Goal: Task Accomplishment & Management: Complete application form

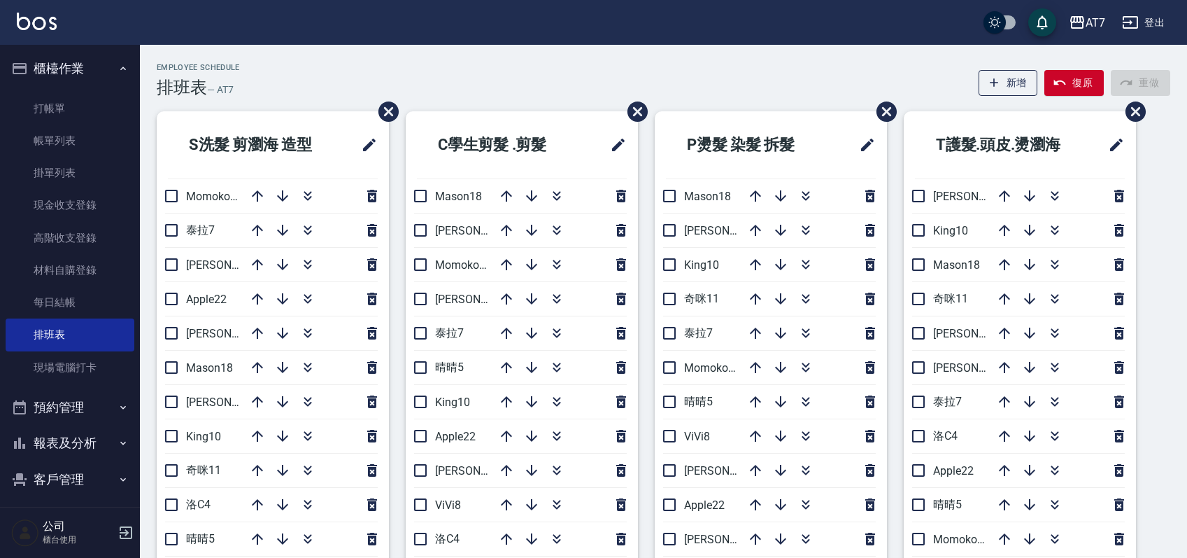
scroll to position [93, 0]
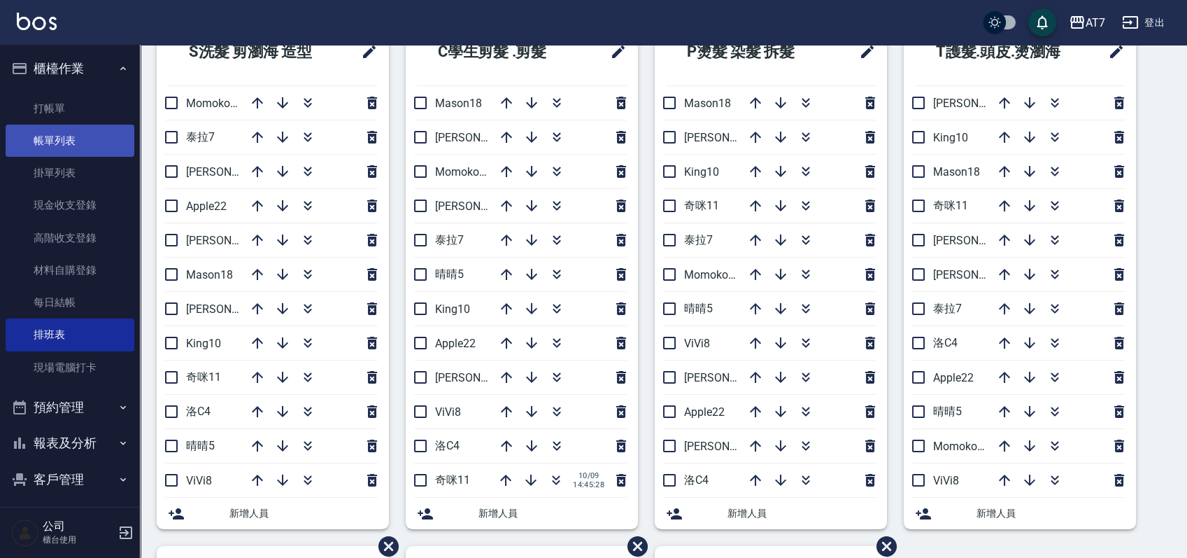
click at [60, 147] on link "帳單列表" at bounding box center [70, 141] width 129 height 32
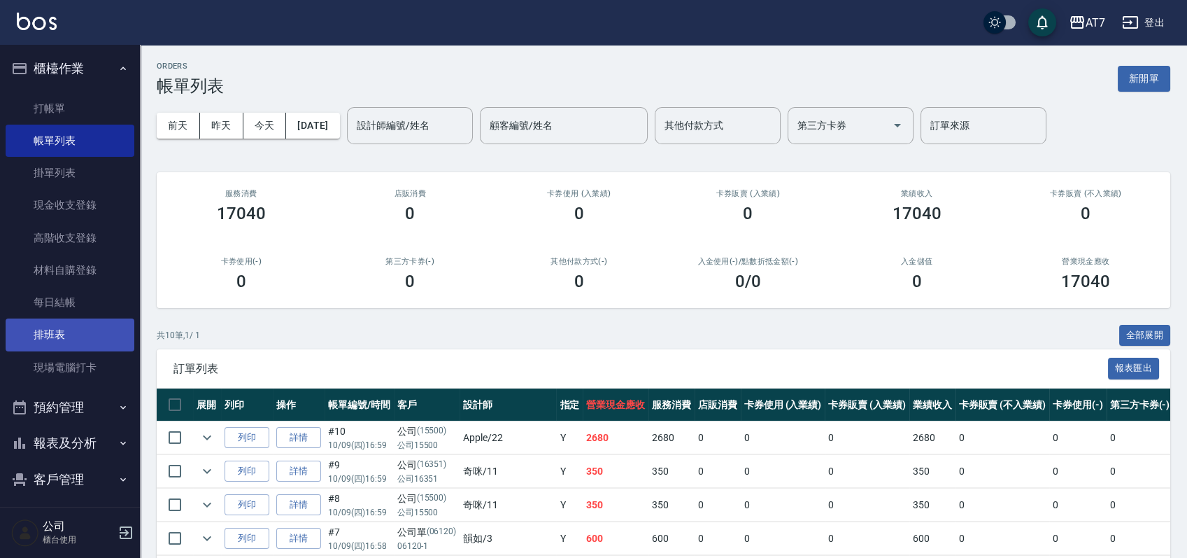
click at [92, 332] on link "排班表" at bounding box center [70, 334] width 129 height 32
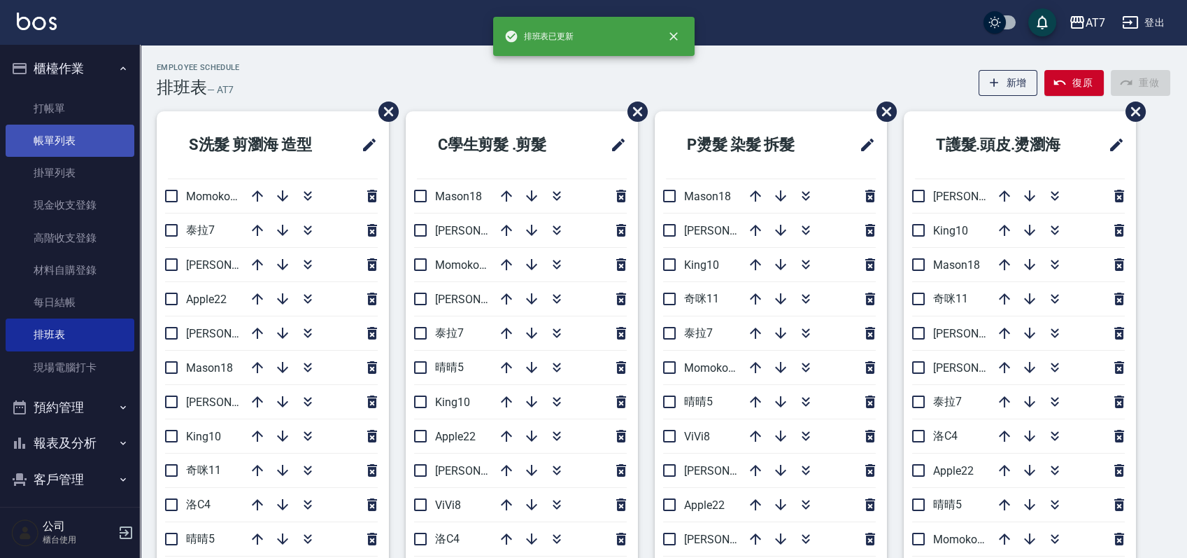
click at [80, 142] on link "帳單列表" at bounding box center [70, 141] width 129 height 32
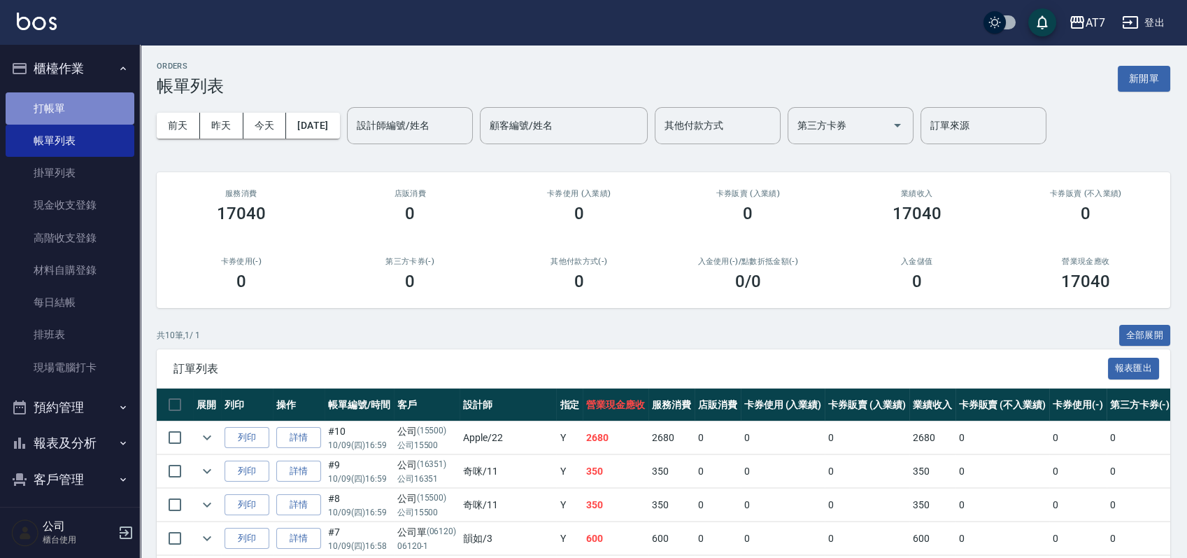
click at [78, 109] on link "打帳單" at bounding box center [70, 108] width 129 height 32
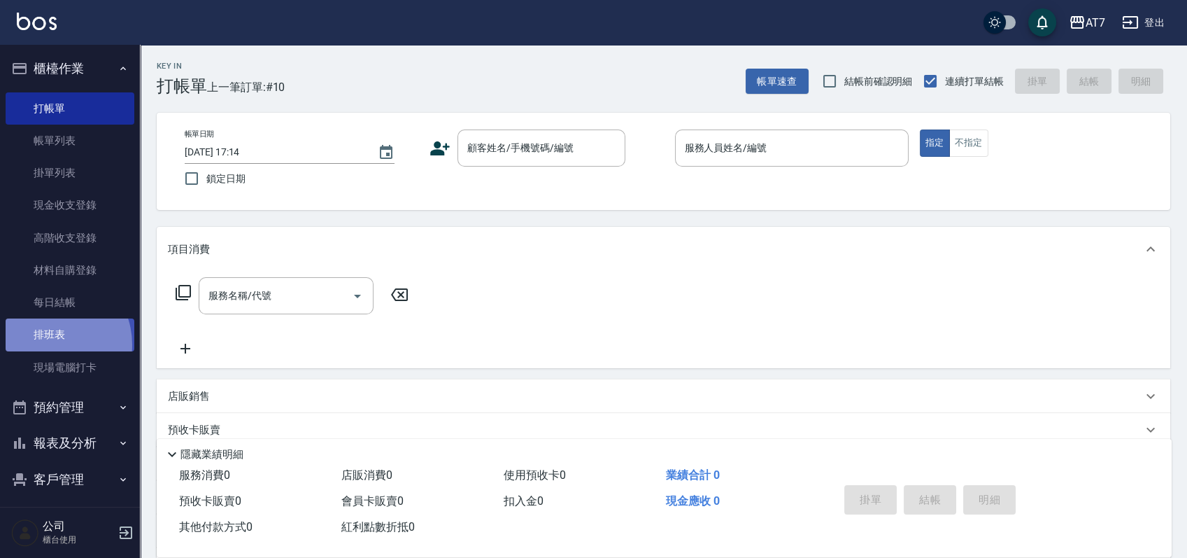
click at [48, 344] on link "排班表" at bounding box center [70, 334] width 129 height 32
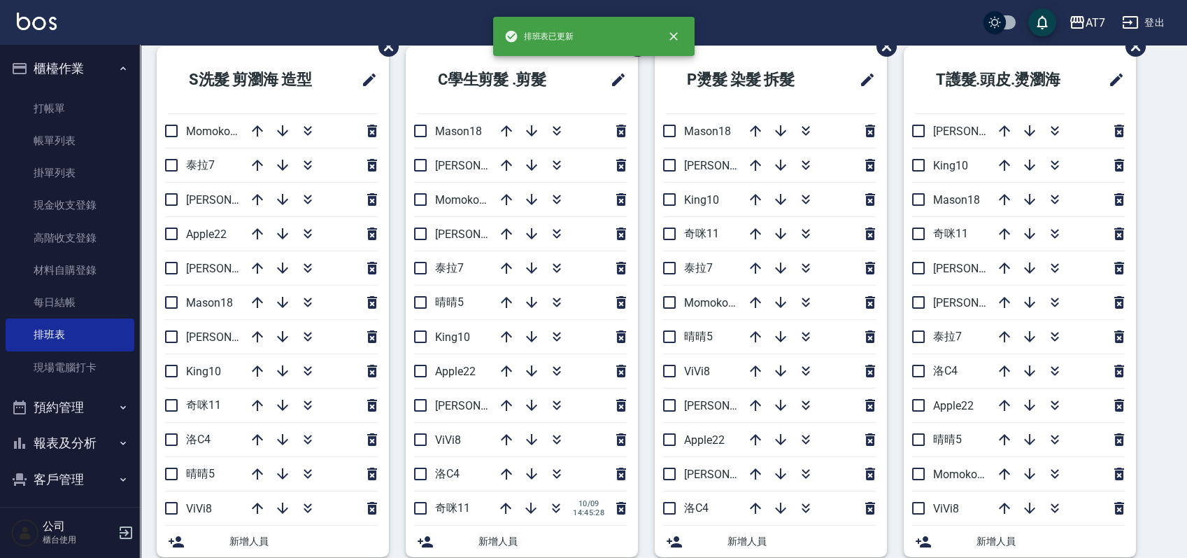
scroll to position [93, 0]
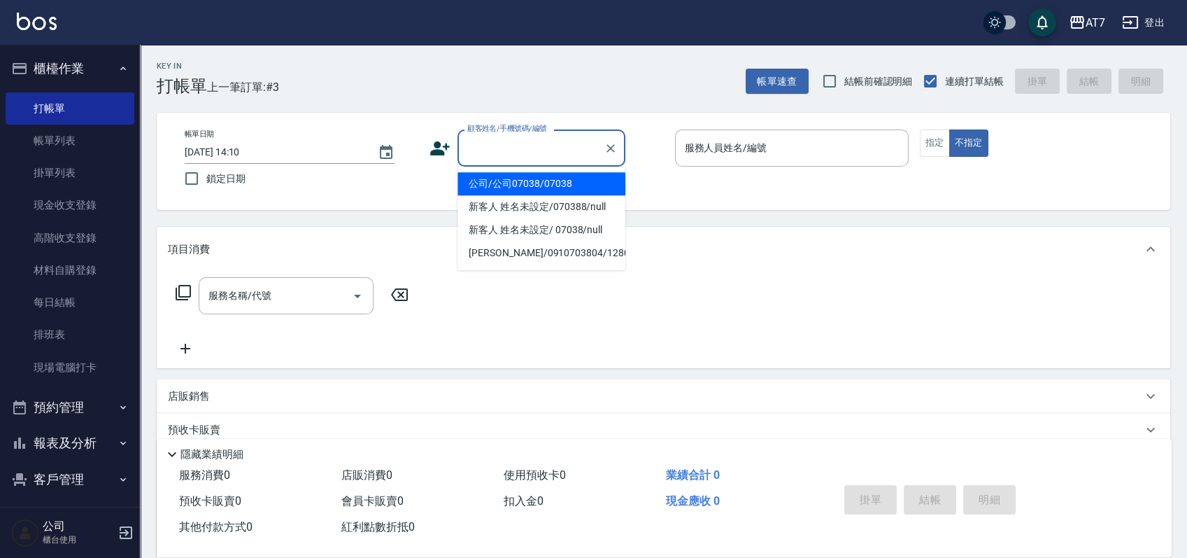
click at [549, 148] on input "顧客姓名/手機號碼/編號" at bounding box center [531, 148] width 134 height 24
type input "15500"
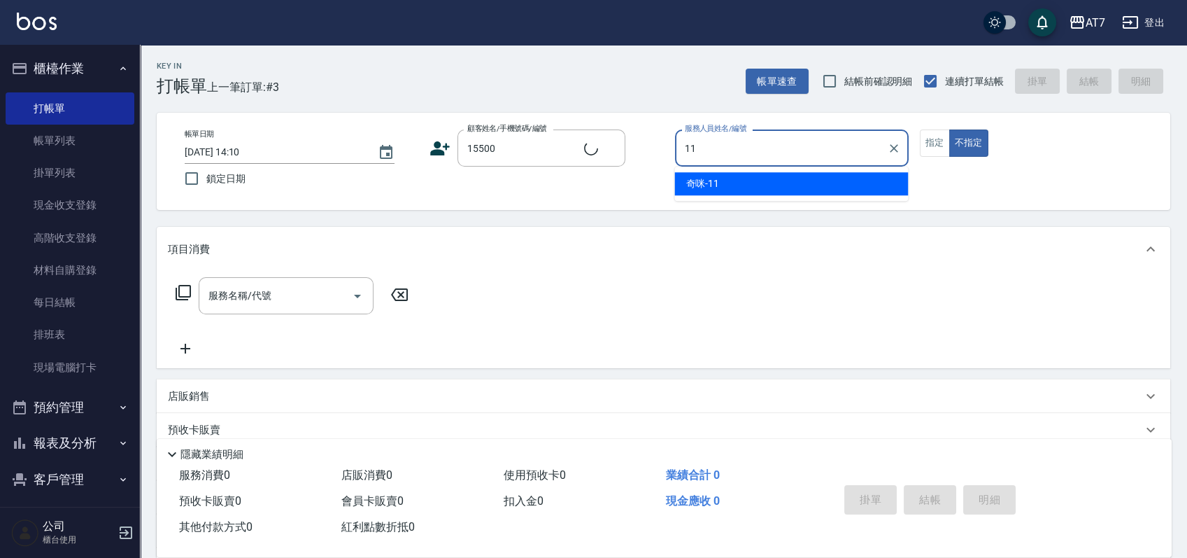
type input "11"
type button "false"
type input "公司/公司15500/15500"
type input "奇咪-11"
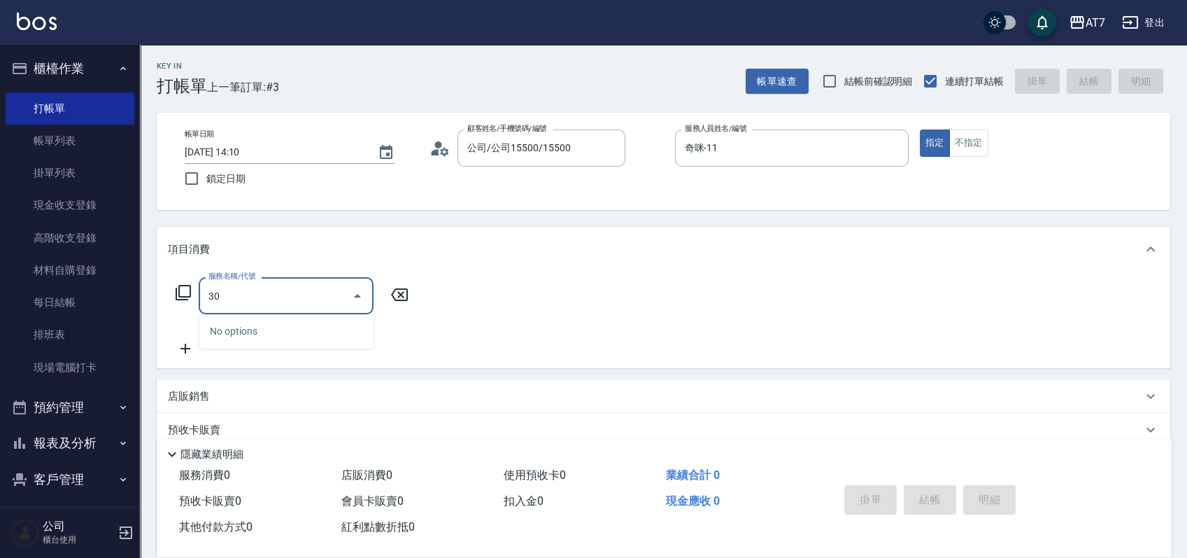
type input "302"
type input "30"
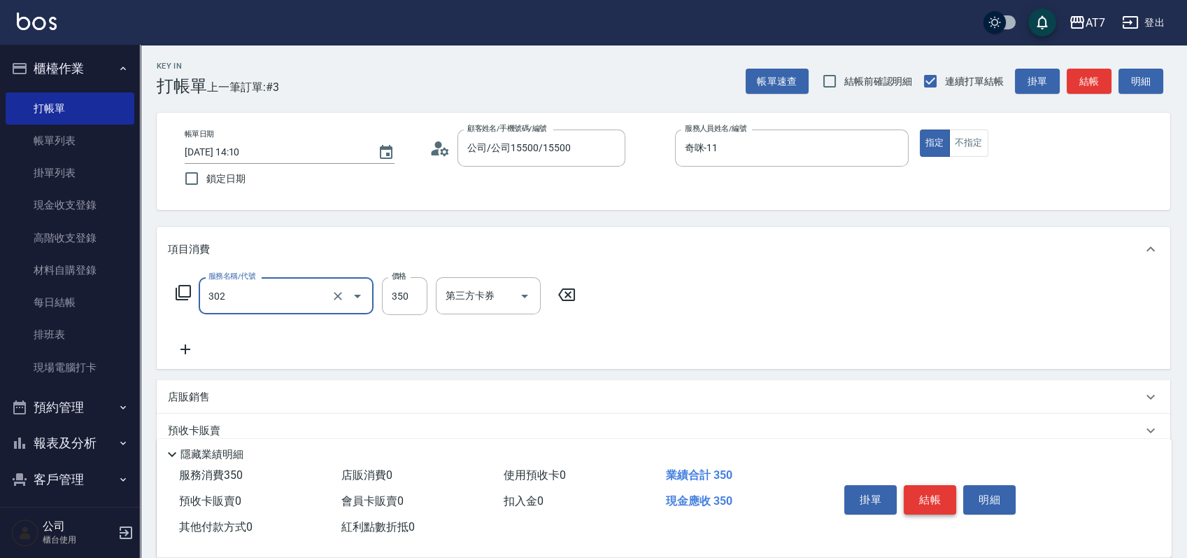
type input "剪髮(302)"
click at [930, 487] on button "結帳" at bounding box center [930, 499] width 52 height 29
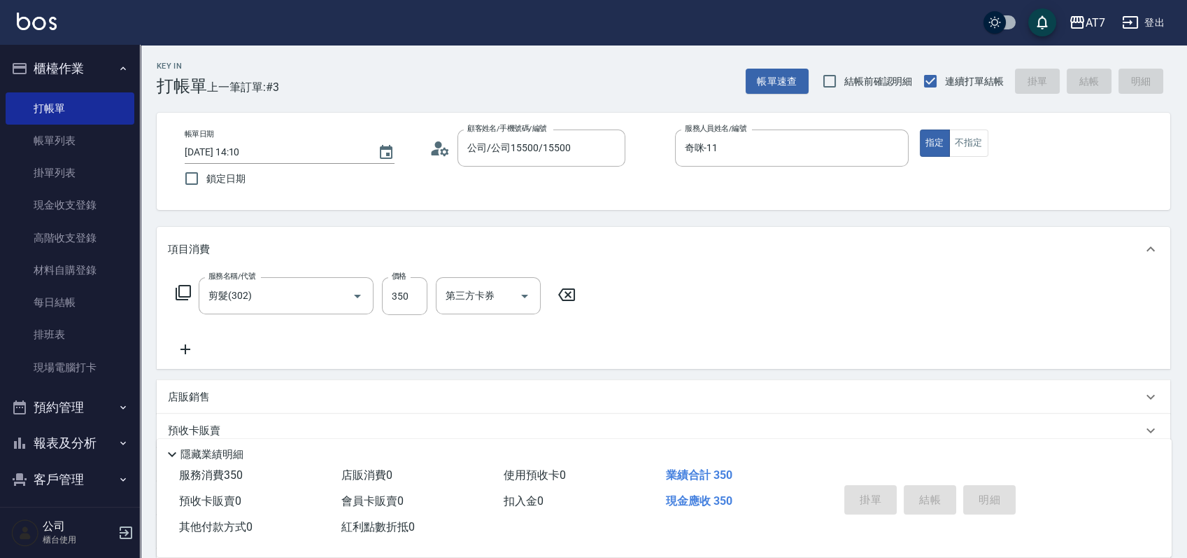
type input "2025/10/09 16:58"
type input "0"
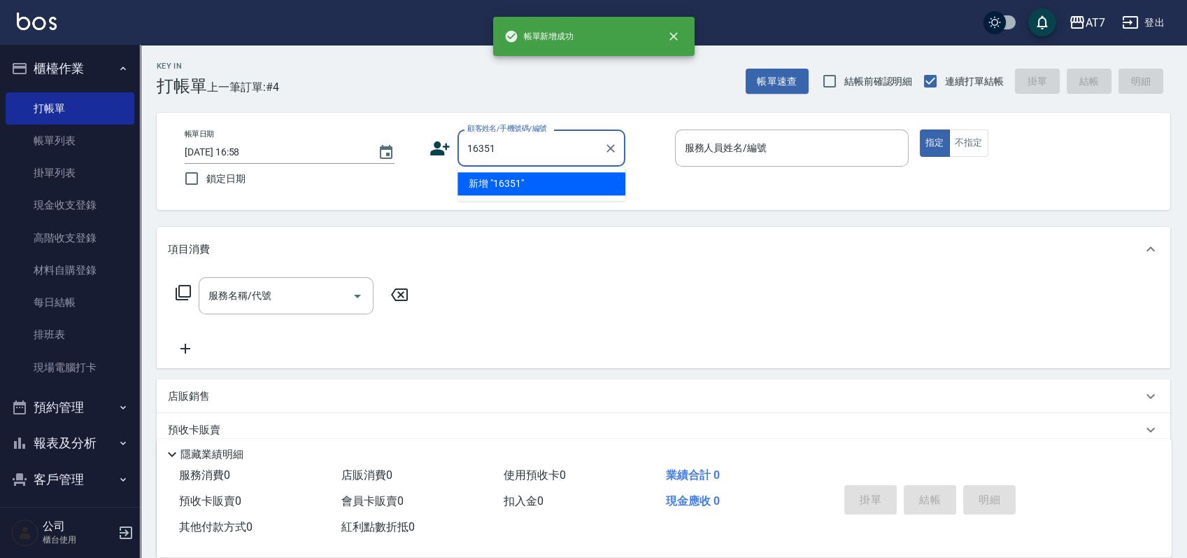
type input "16351"
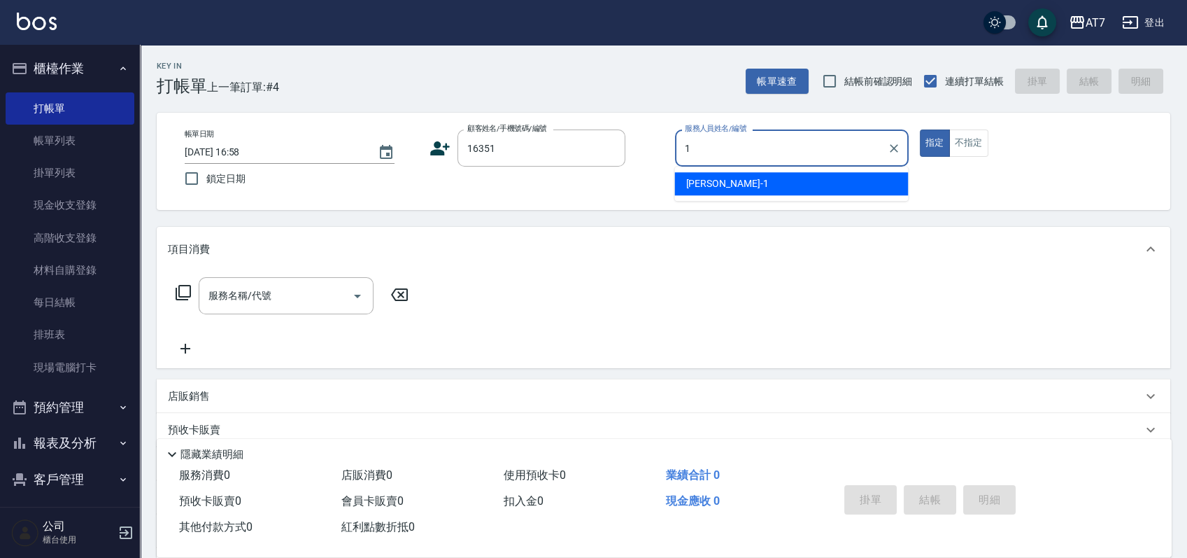
type input "米雪兒-1"
type button "true"
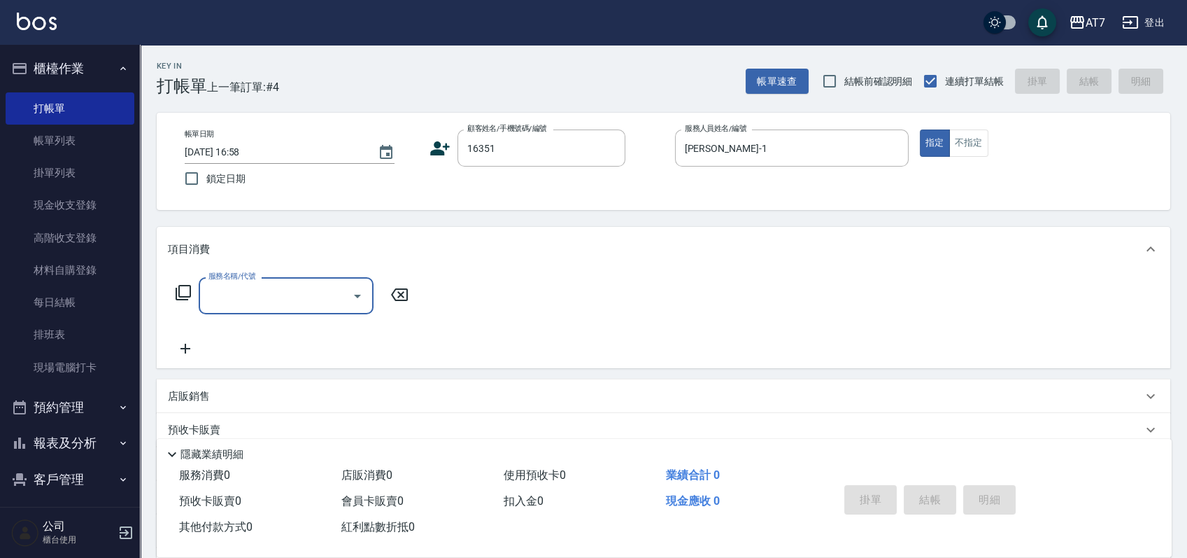
type input "3"
type input "公司/公司16351/16351"
type input "302"
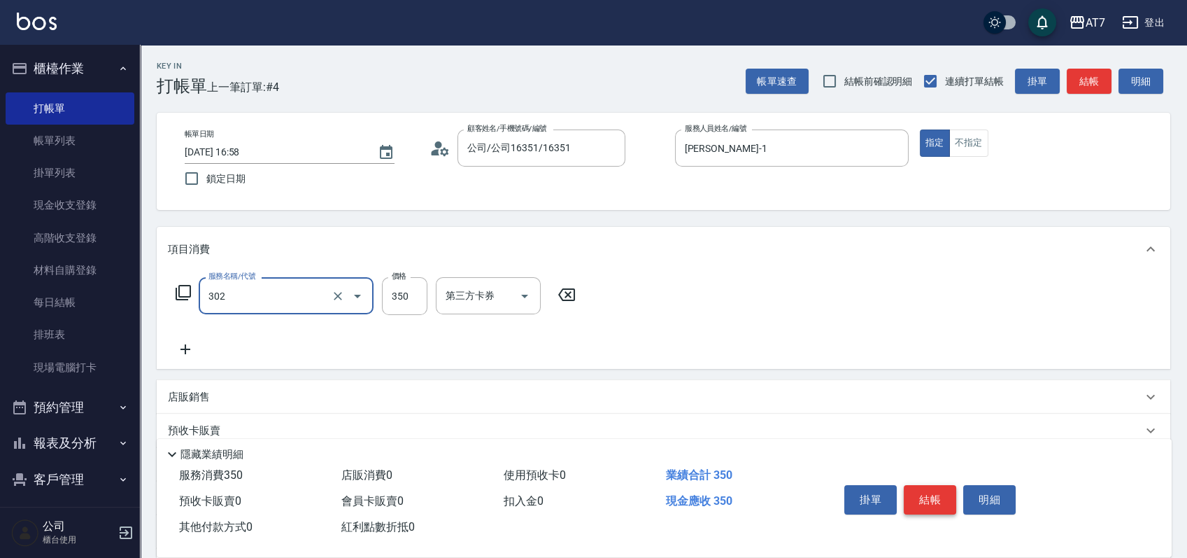
type input "30"
type input "剪髮(302)"
click at [930, 487] on button "結帳" at bounding box center [930, 499] width 52 height 29
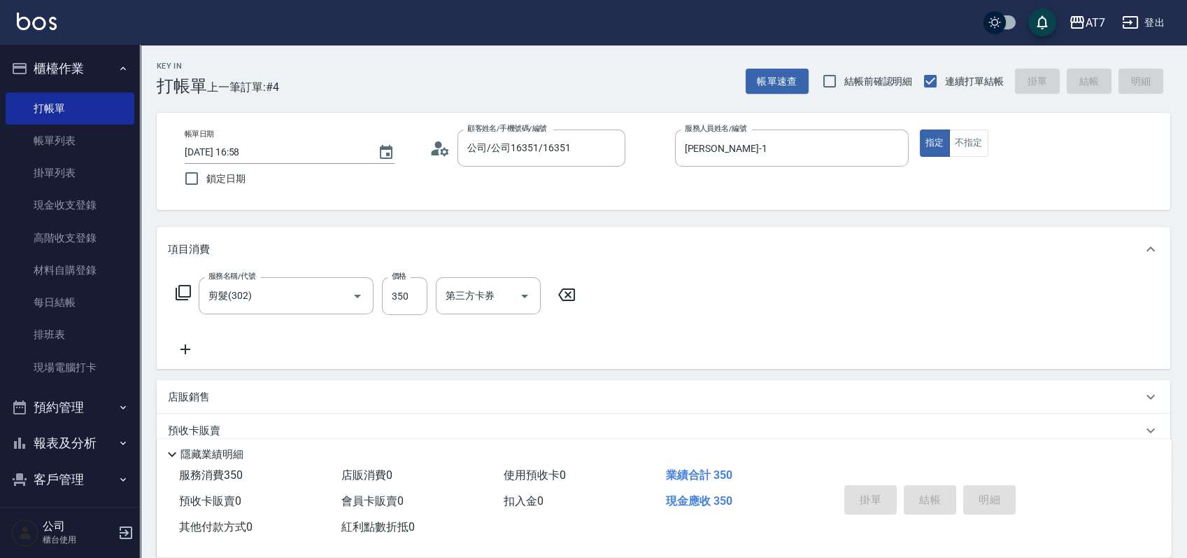
type input "0"
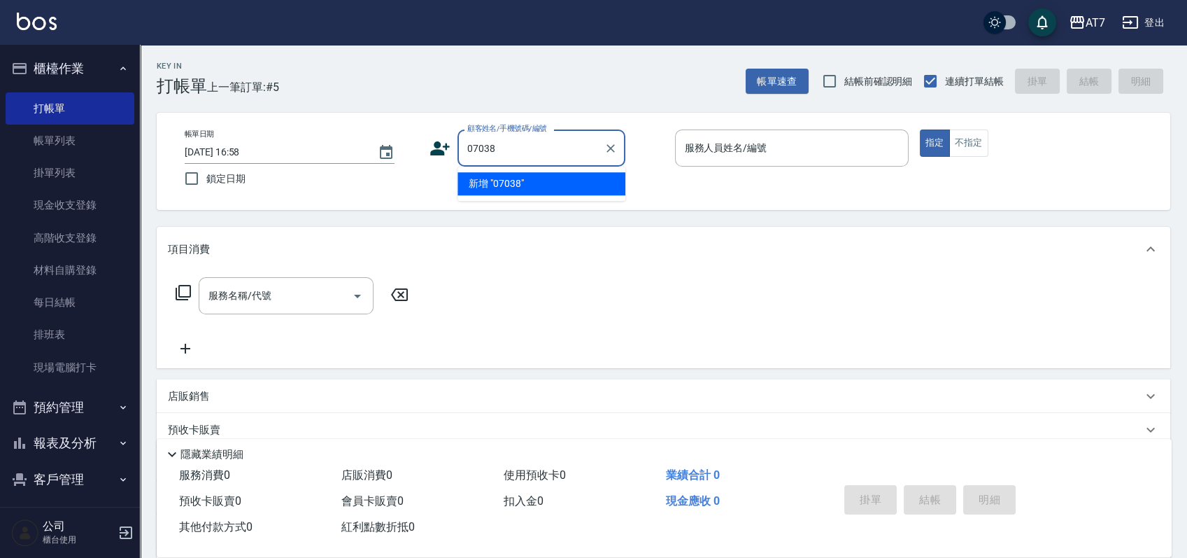
type input "07038"
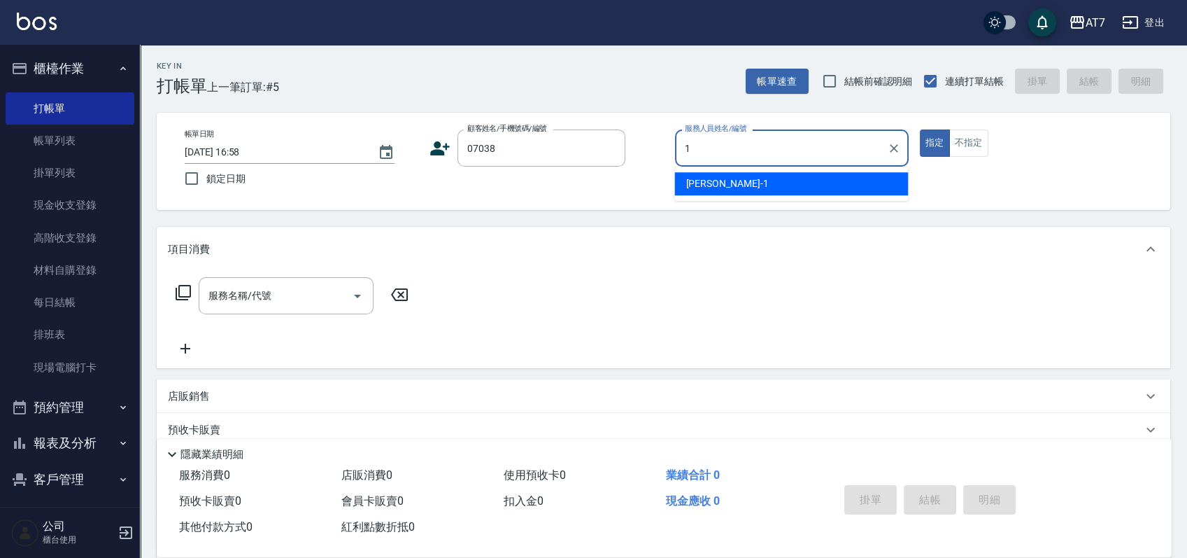
type input "米雪兒-1"
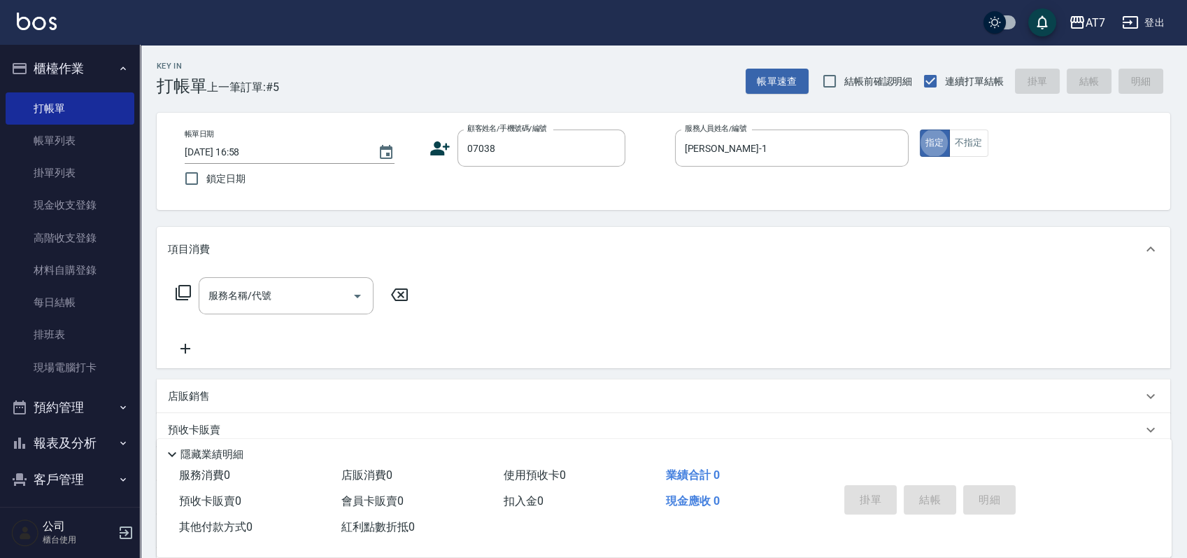
type input "公司/公司07038/07038"
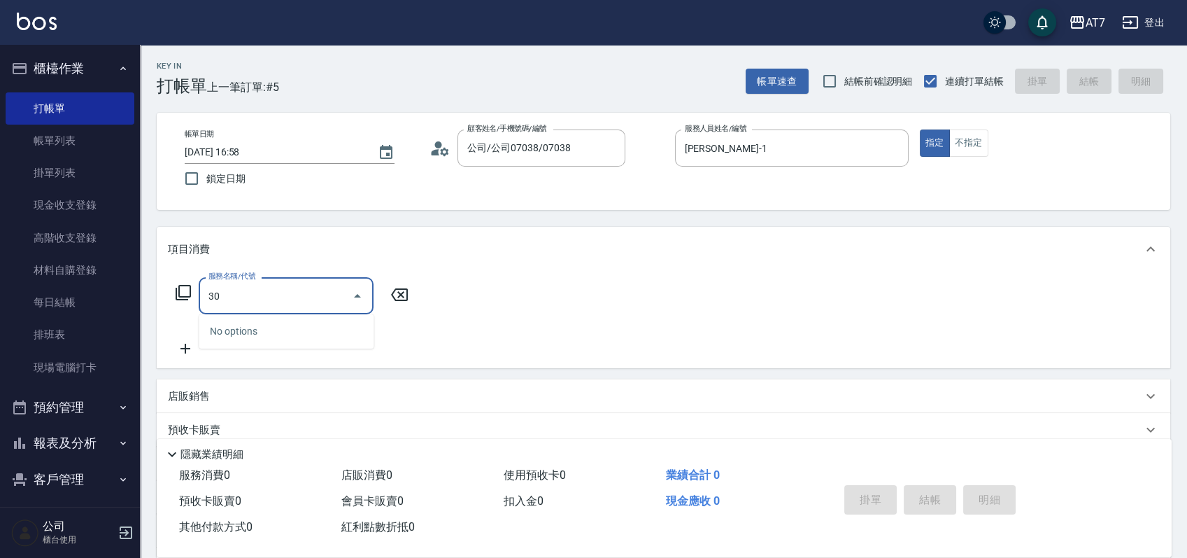
type input "302"
type input "30"
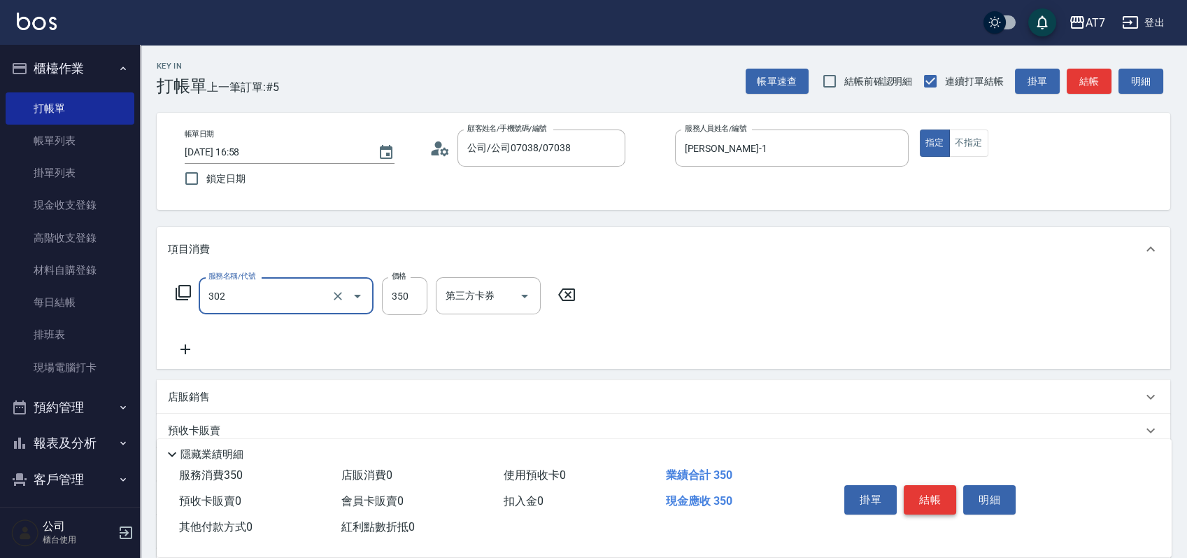
type input "剪髮(302)"
click at [930, 487] on button "結帳" at bounding box center [930, 499] width 52 height 29
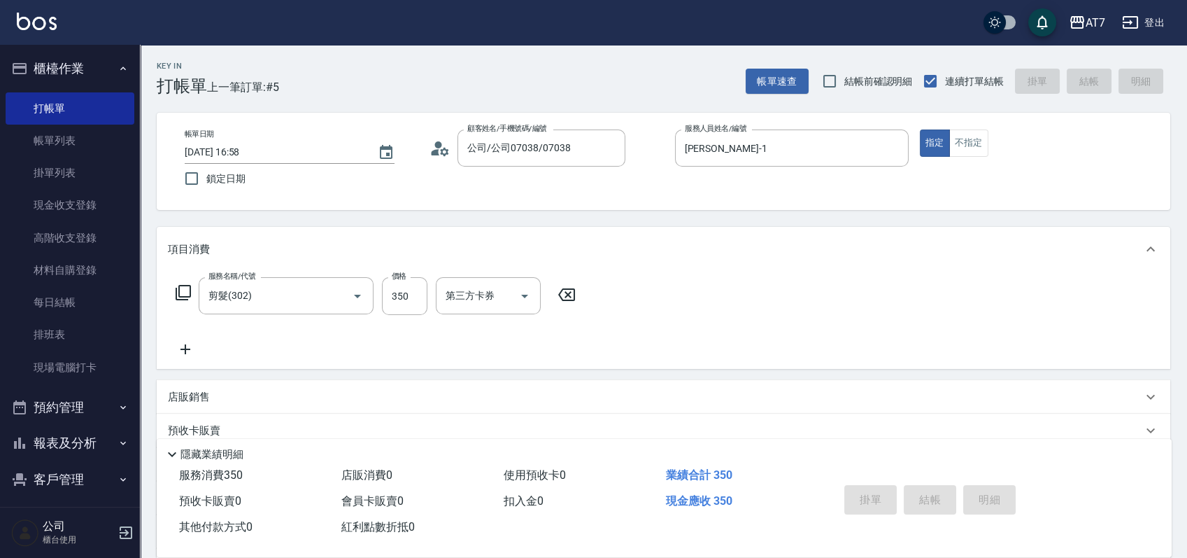
type input "0"
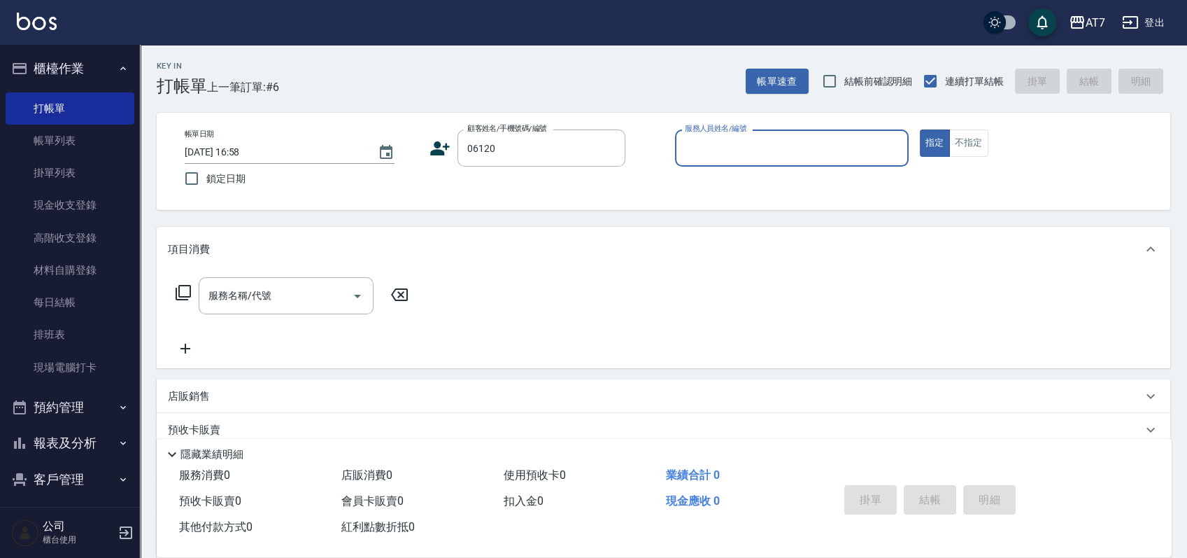
type input "公司單/06120-1/06120"
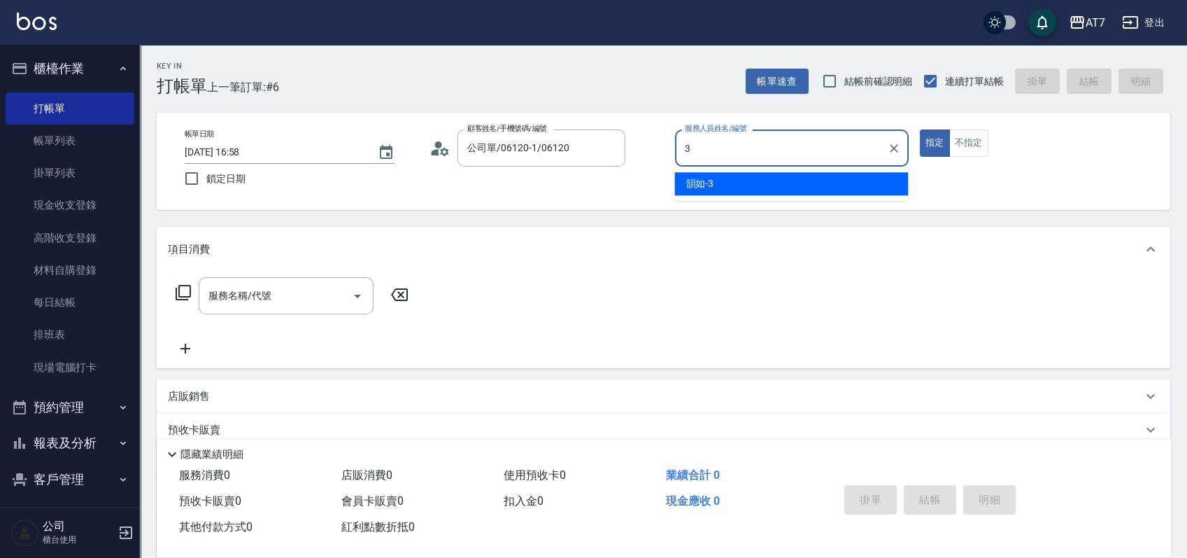
type input "韻如-3"
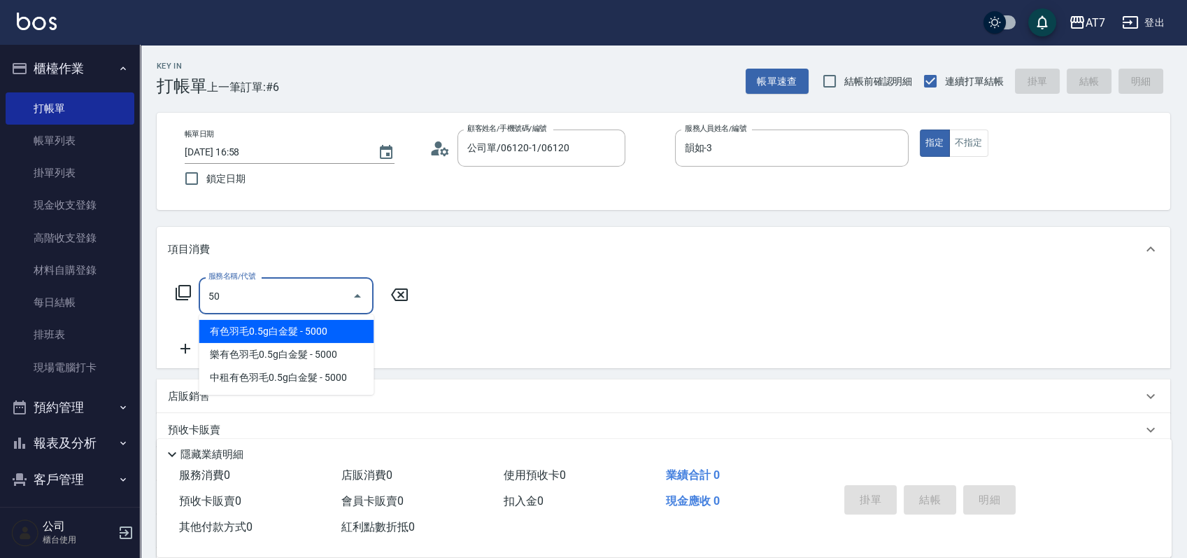
type input "500"
type input "30"
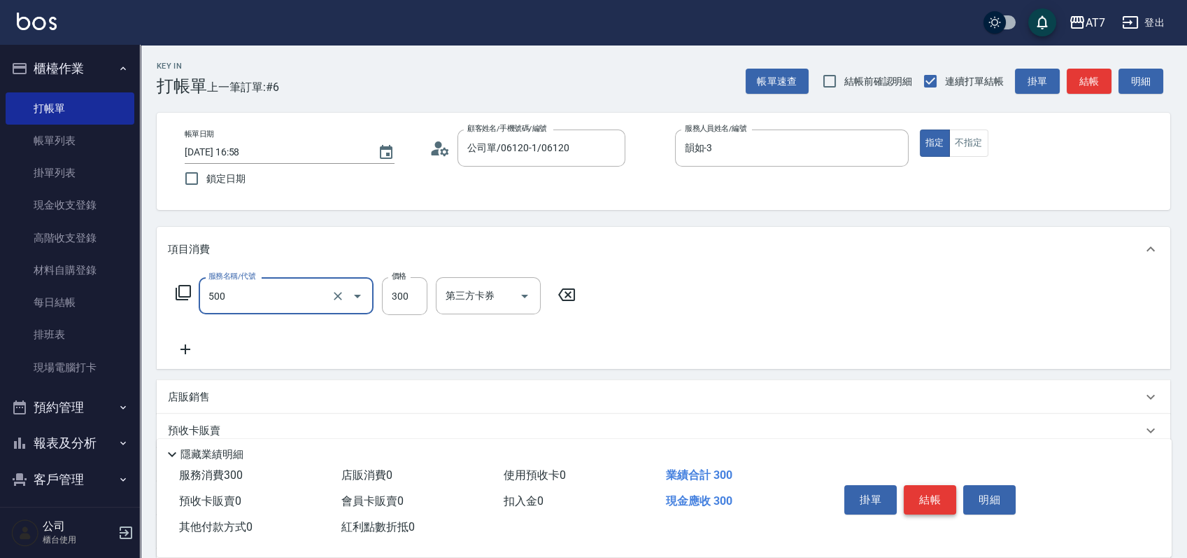
type input "洗髮(500)"
type input "2"
type input "0"
type input "250"
type input "20"
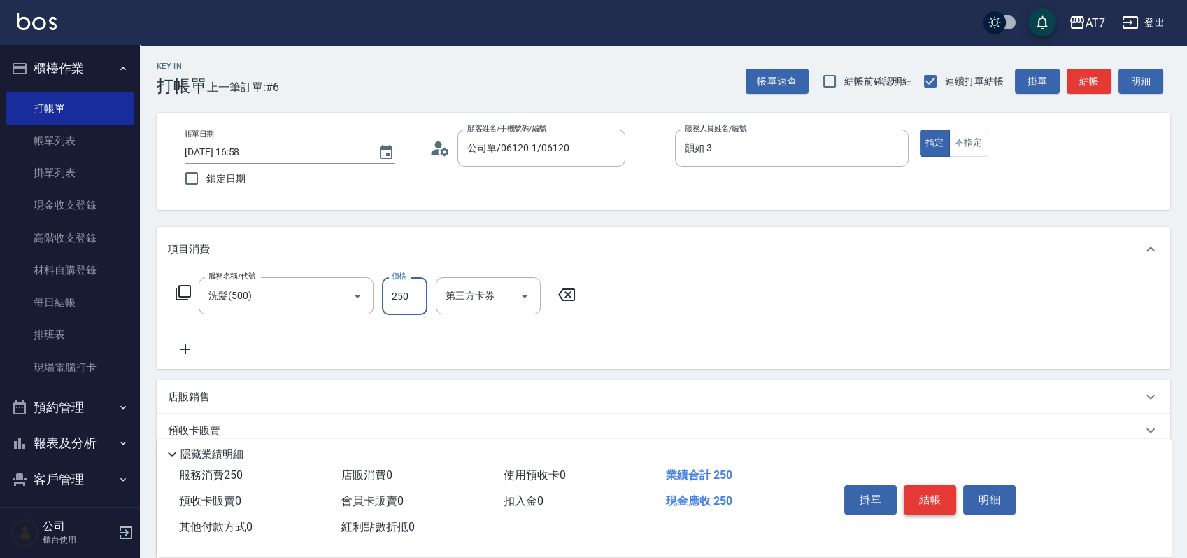
type input "250"
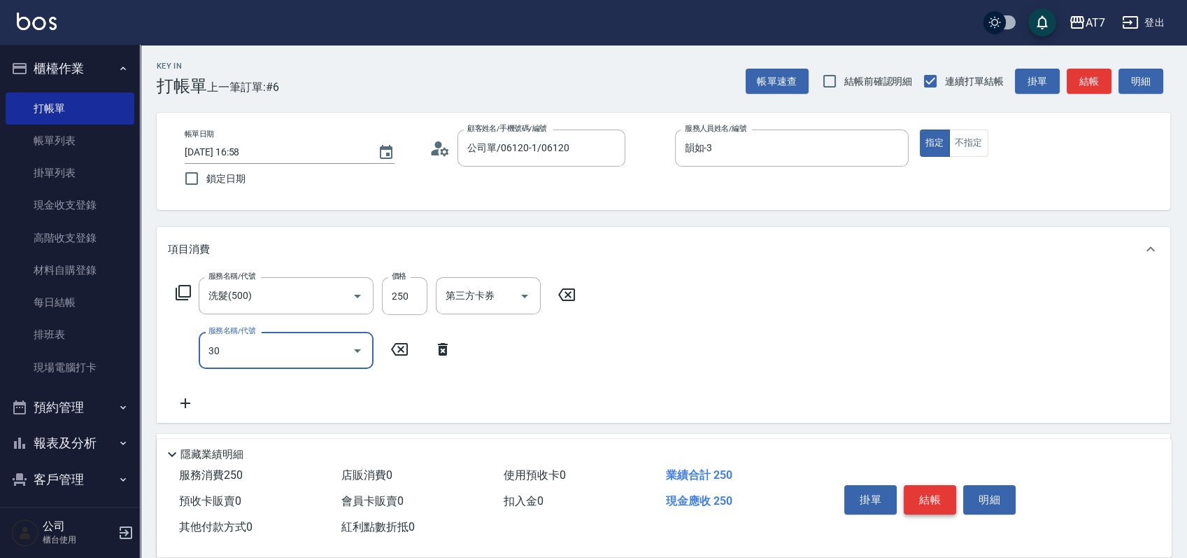
type input "302"
type input "60"
type input "剪髮(302)"
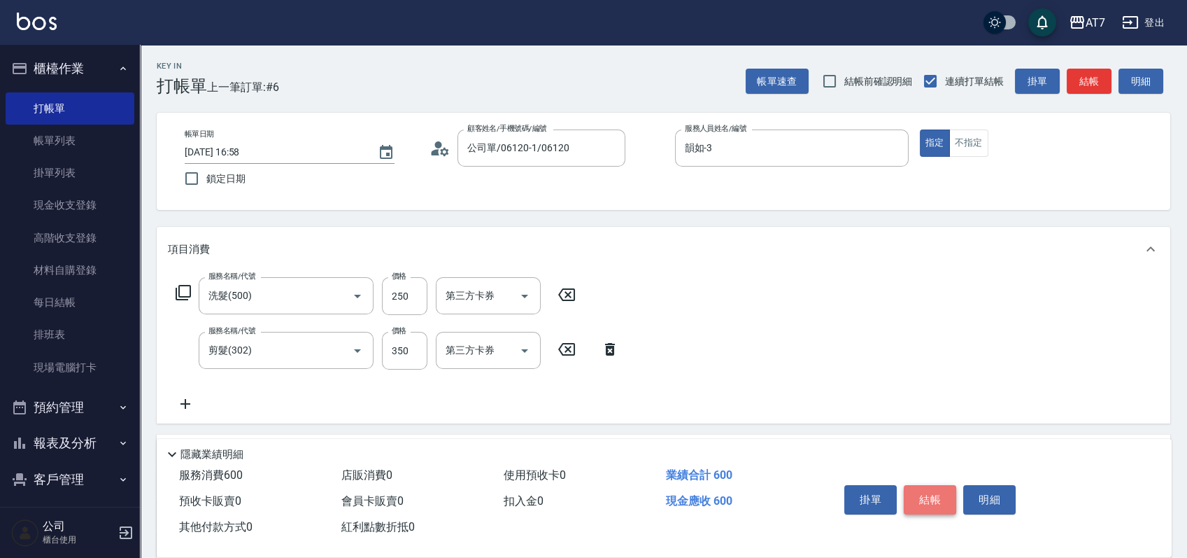
click at [930, 487] on button "結帳" at bounding box center [930, 499] width 52 height 29
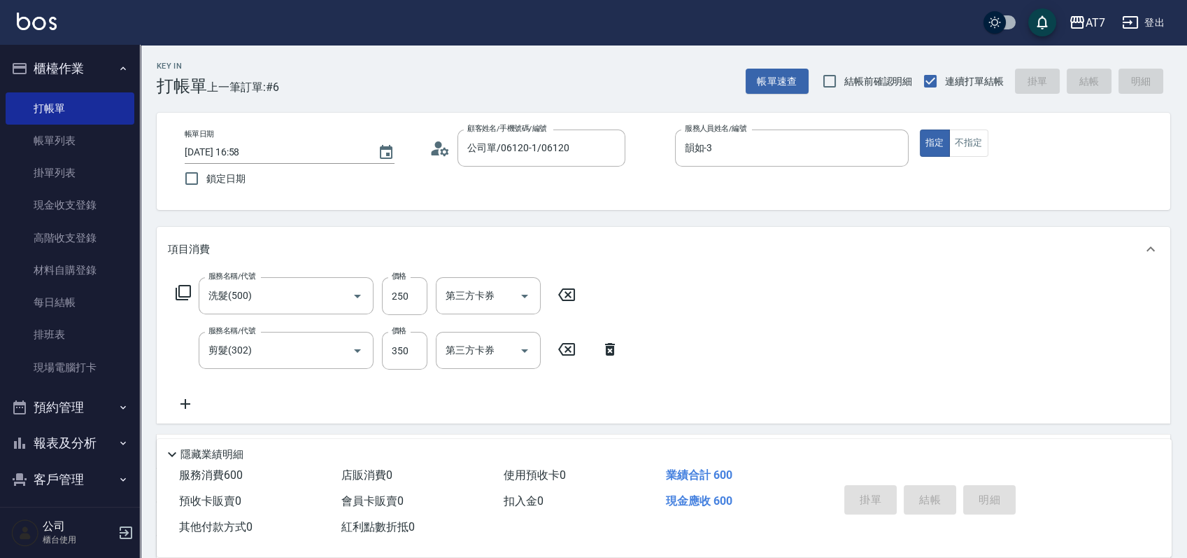
type input "2025/10/09 16:59"
type input "0"
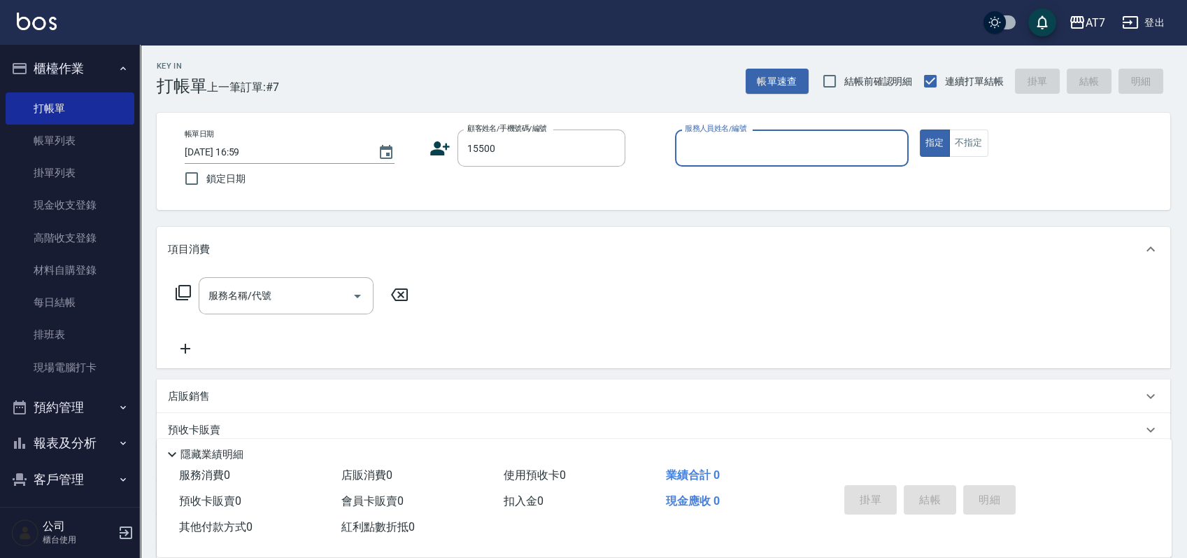
type input "公司/公司15500/15500"
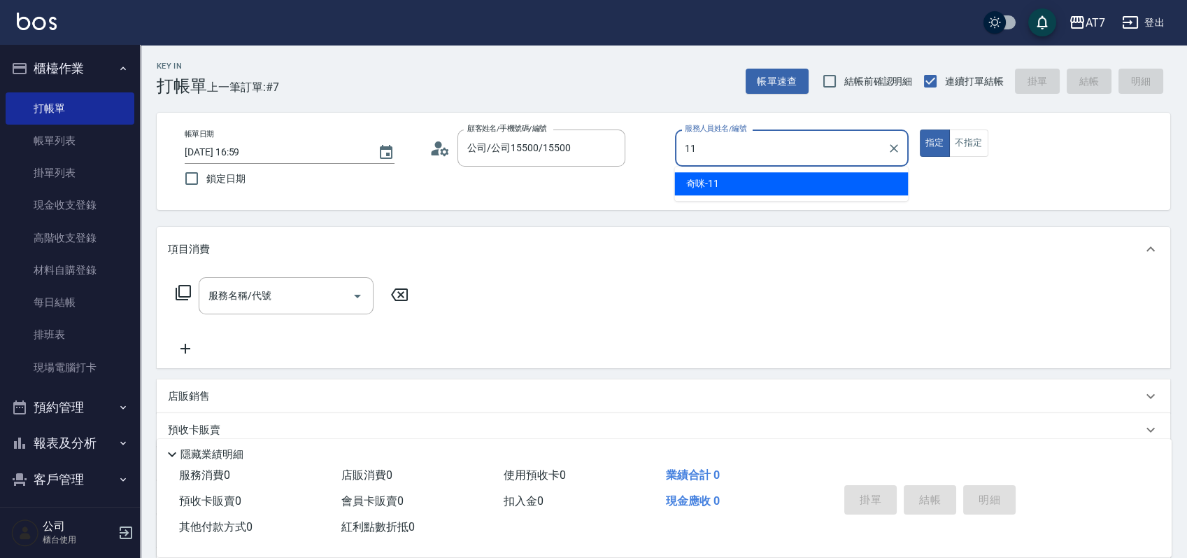
type input "奇咪-11"
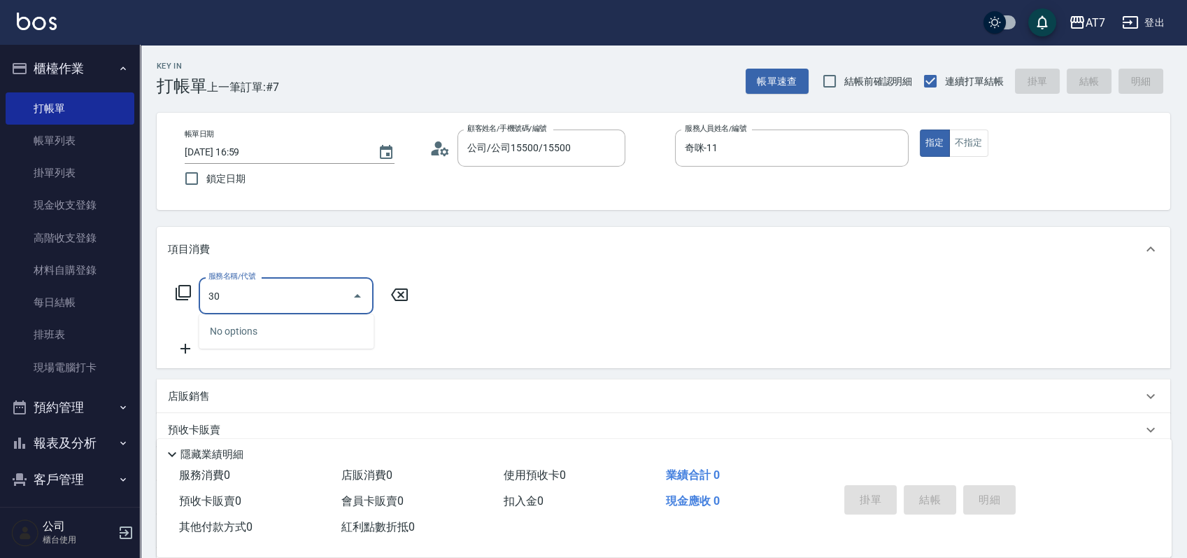
type input "302"
type input "30"
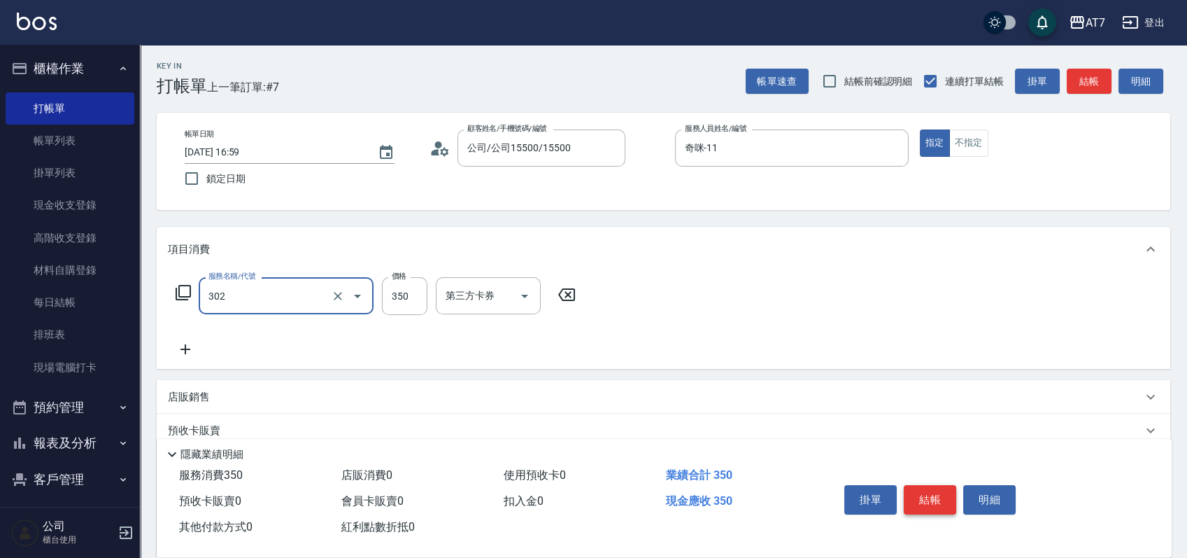
type input "剪髮(302)"
click at [930, 487] on button "結帳" at bounding box center [930, 499] width 52 height 29
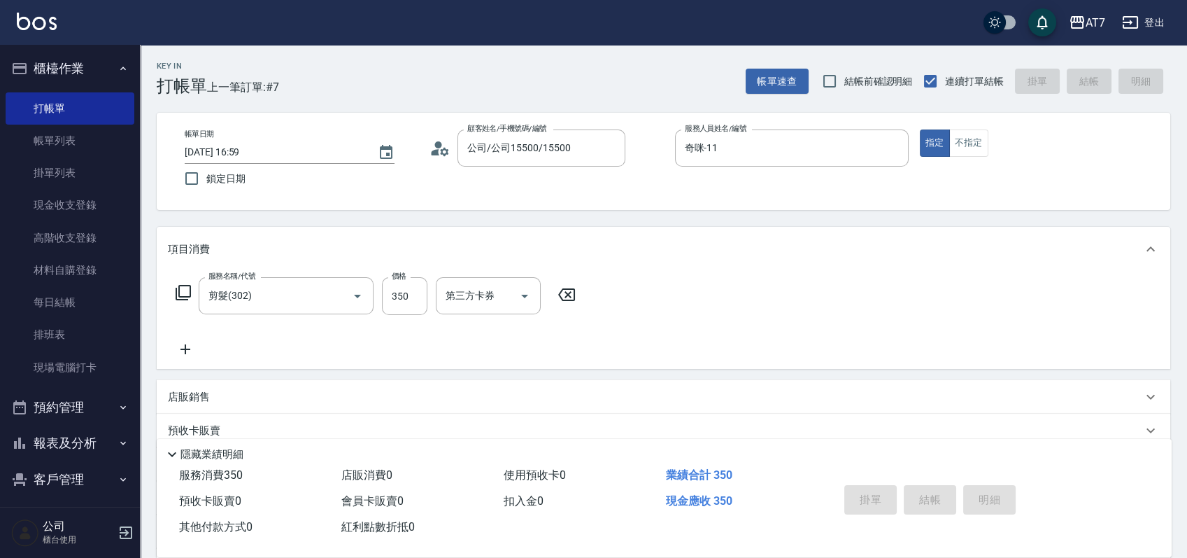
type input "0"
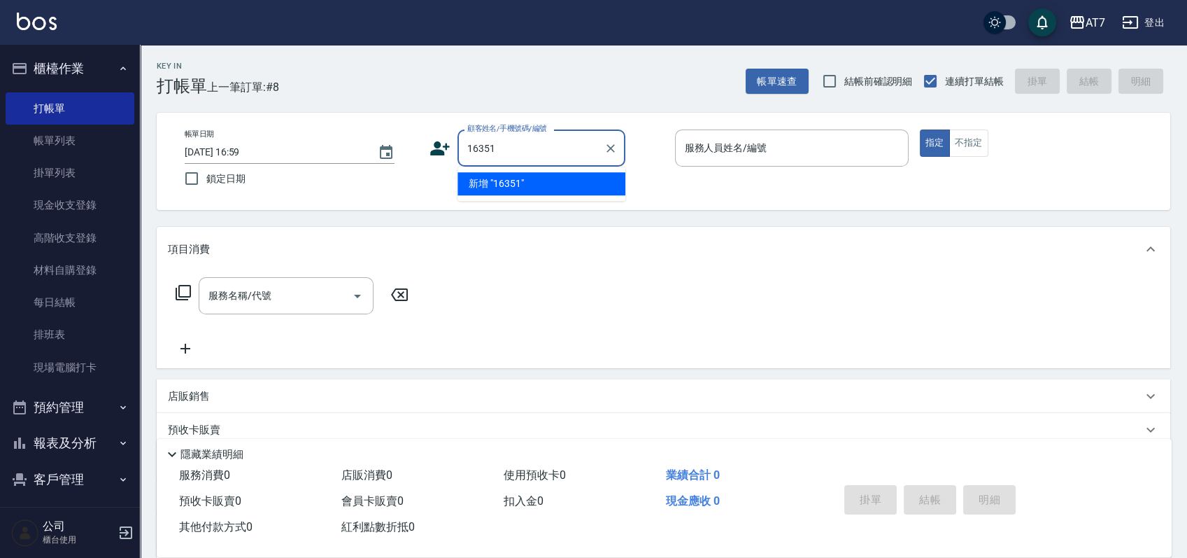
type input "16351"
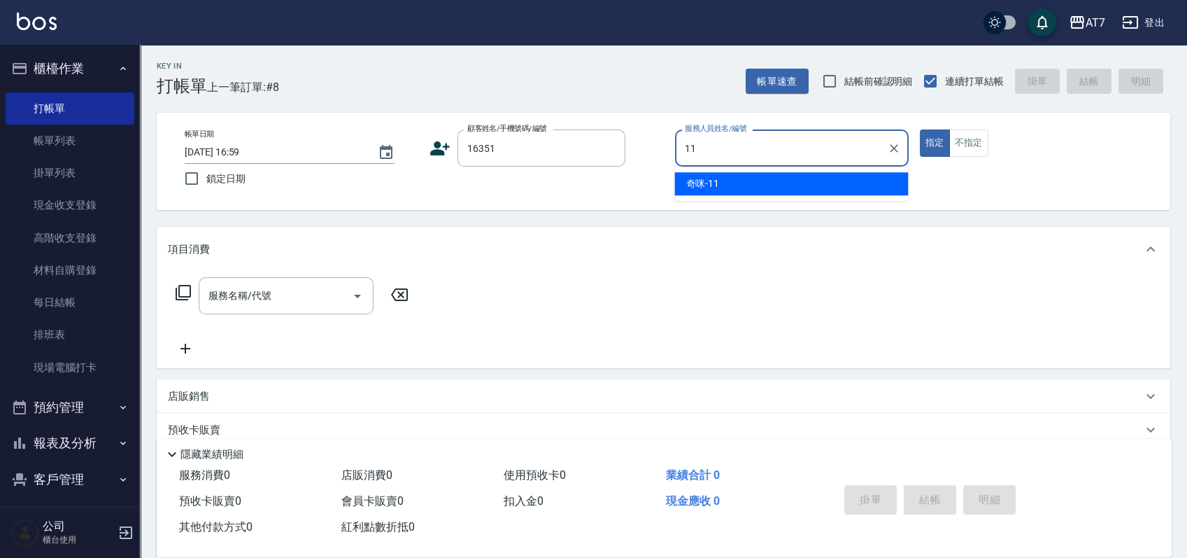
type input "奇咪-11"
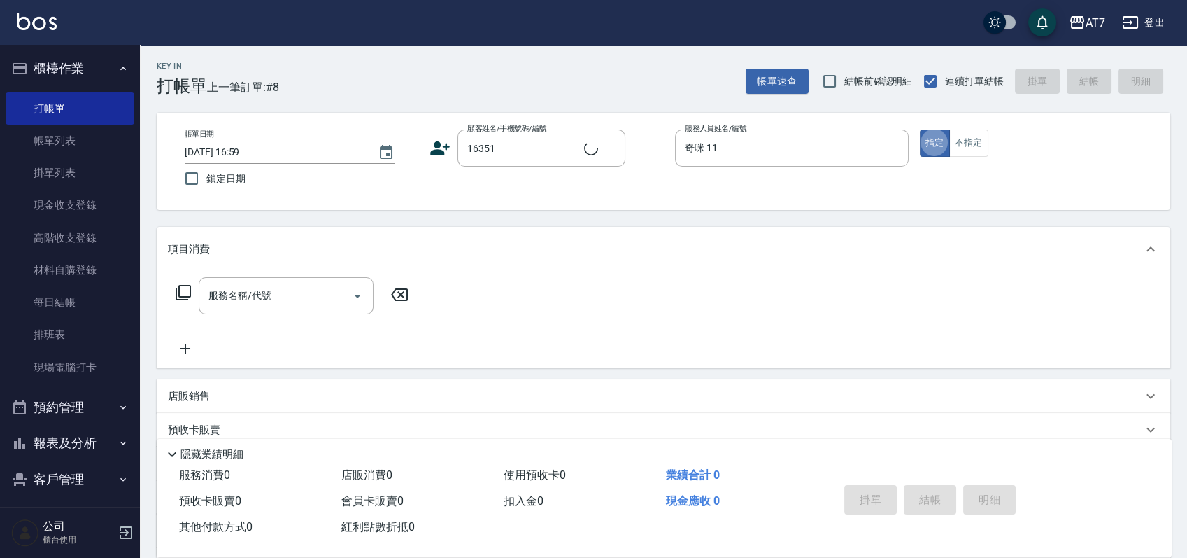
type input "公司/公司16351/16351"
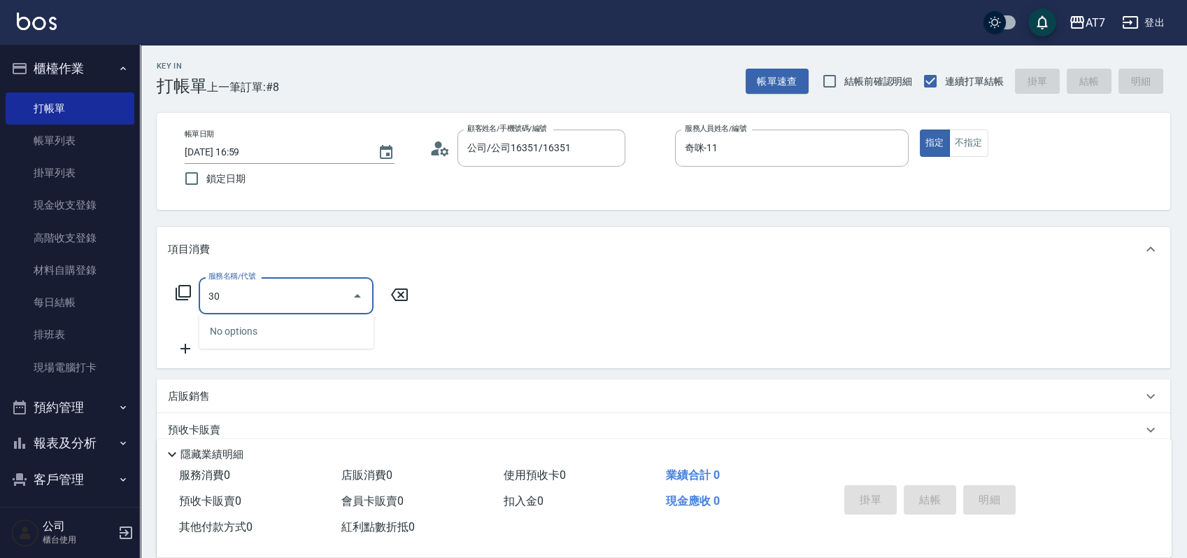
type input "302"
type input "30"
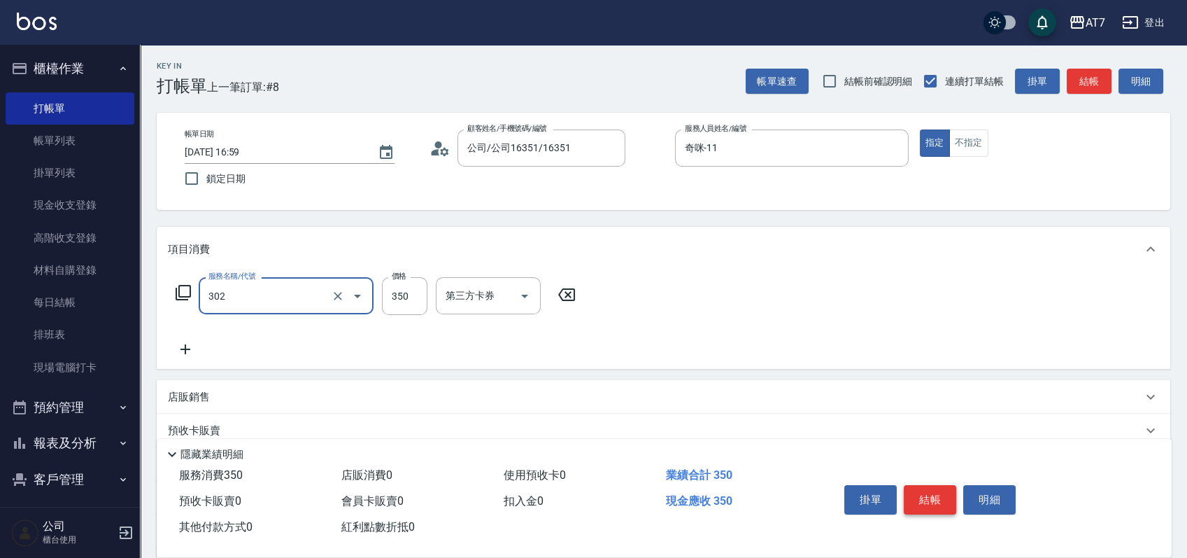
type input "剪髮(302)"
click at [930, 487] on button "結帳" at bounding box center [930, 499] width 52 height 29
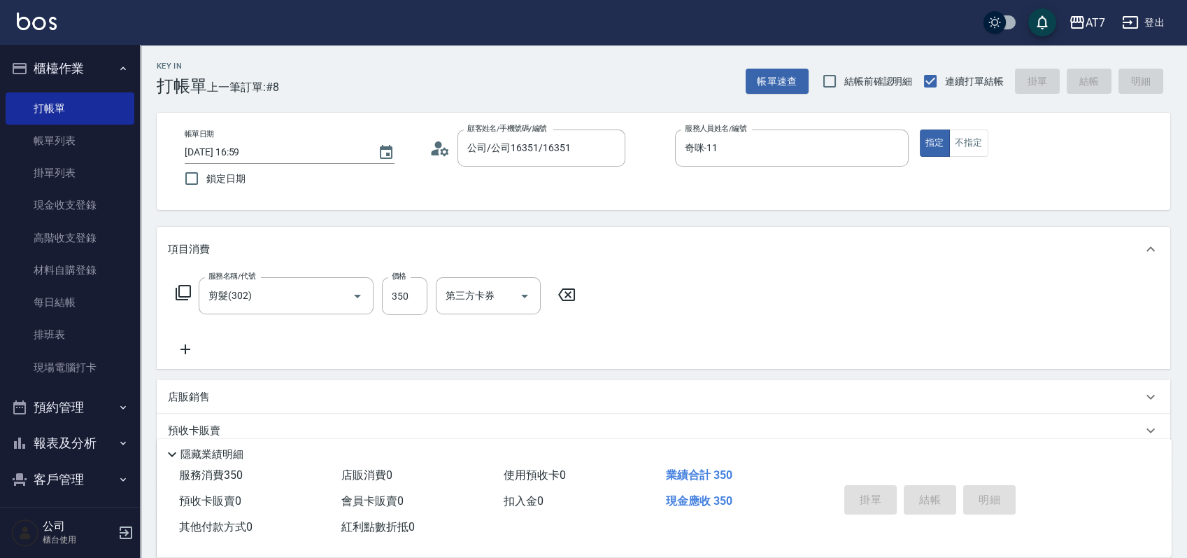
type input "0"
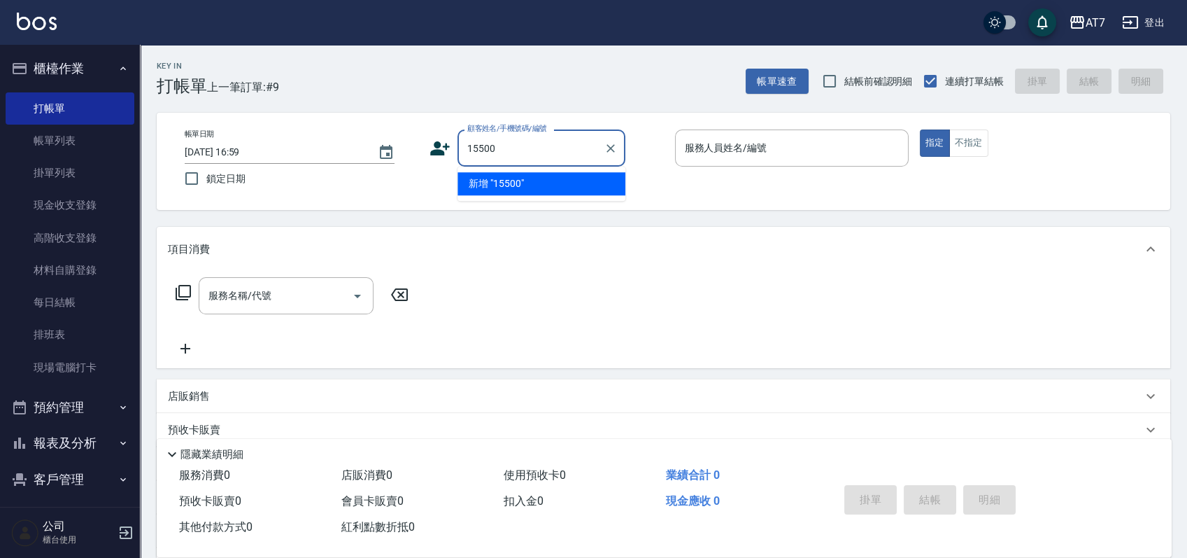
type input "15500"
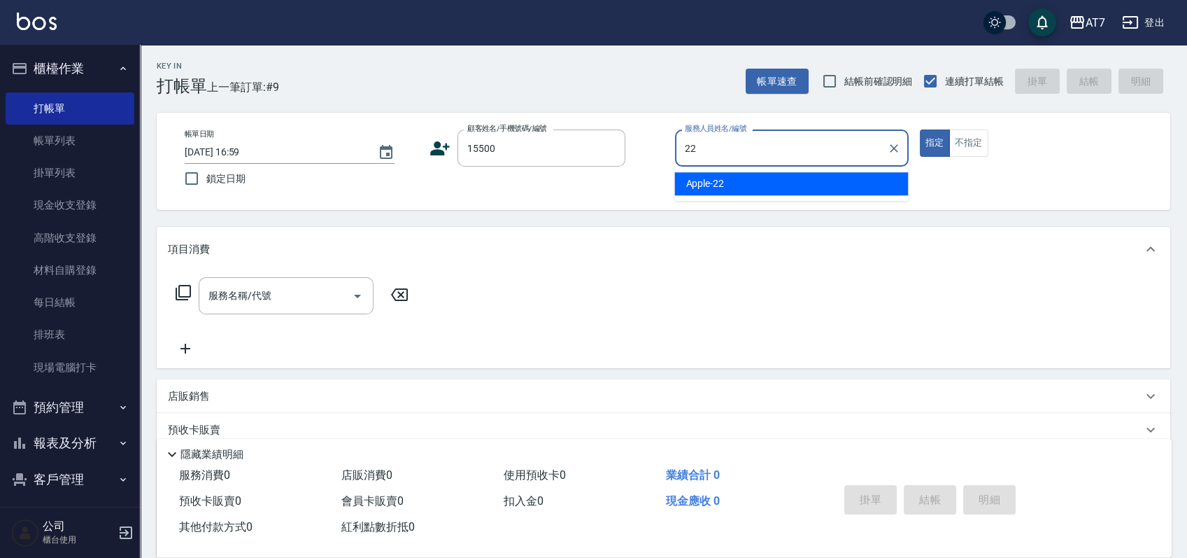
type input "Apple-22"
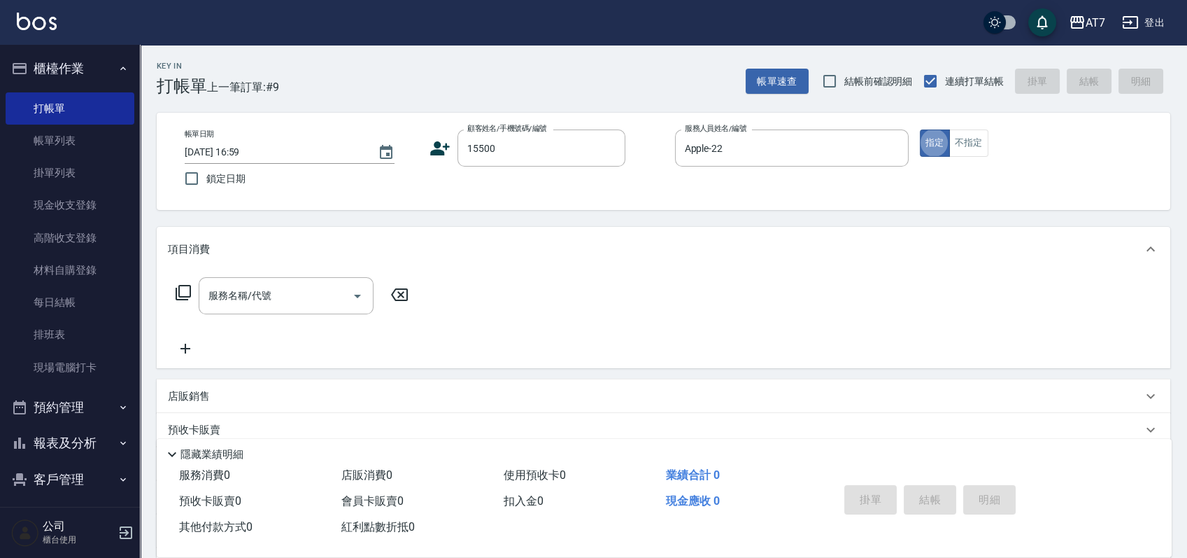
type input "公司/公司15500/15500"
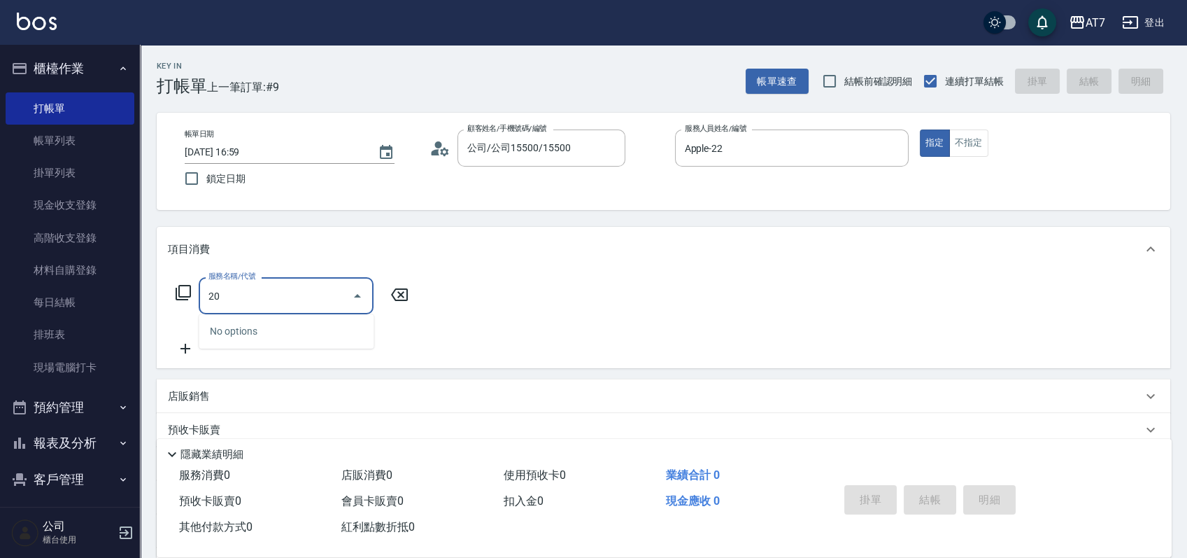
type input "200"
type input "150"
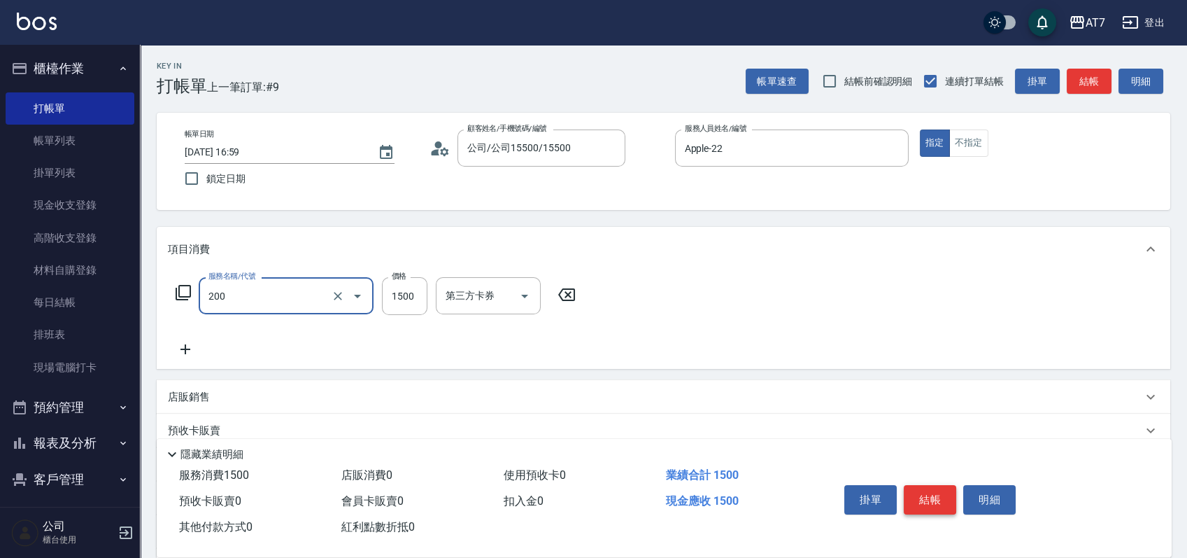
type input "燙髮(200)"
type input "0"
type input "268"
type input "260"
type input "2680"
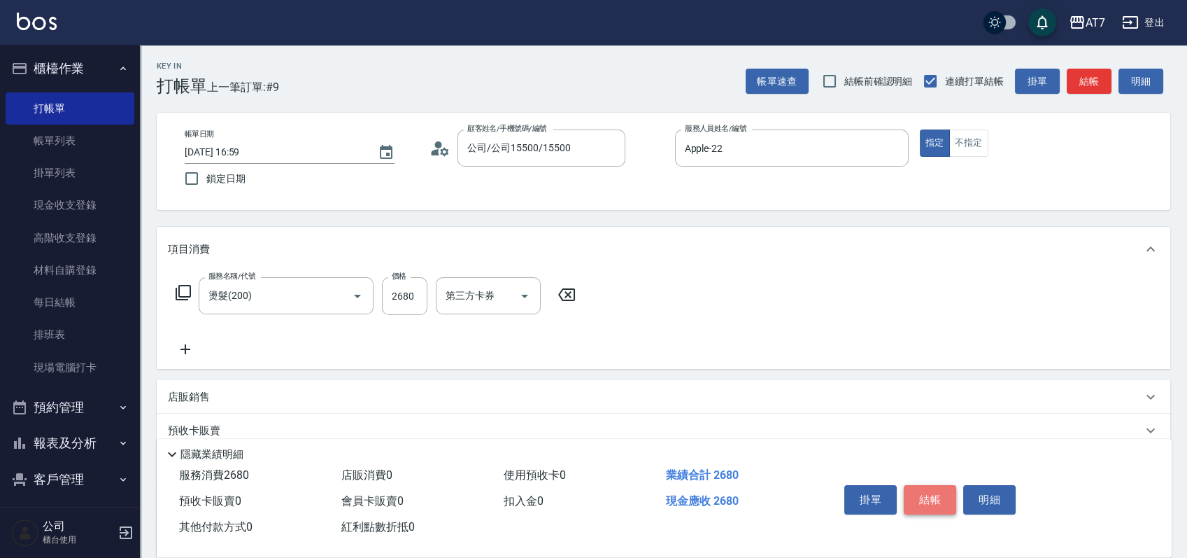
click at [930, 487] on button "結帳" at bounding box center [930, 499] width 52 height 29
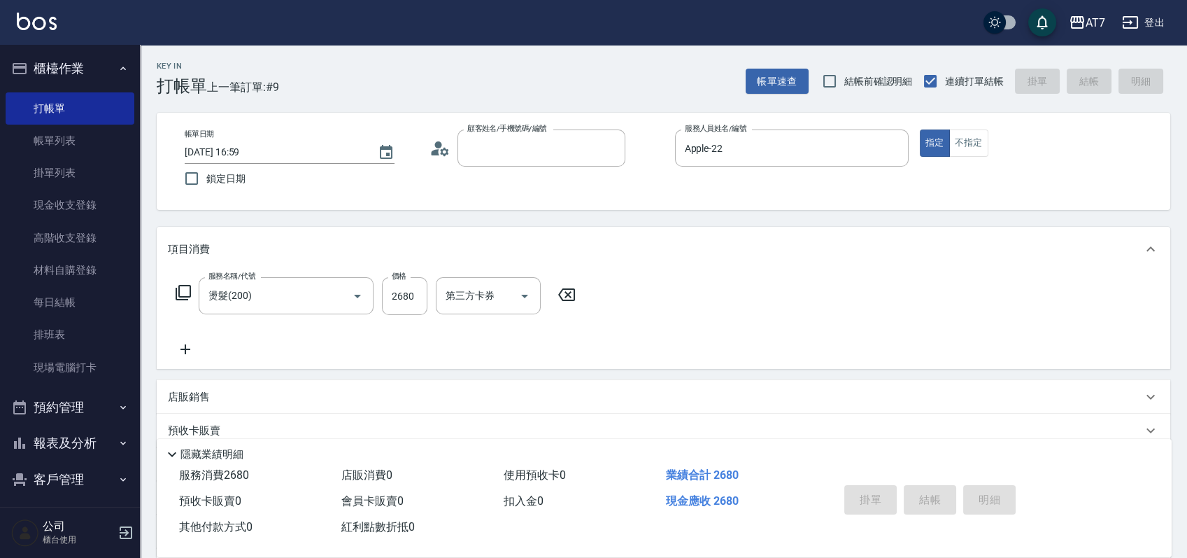
type input "0"
